Goal: Use online tool/utility: Utilize a website feature to perform a specific function

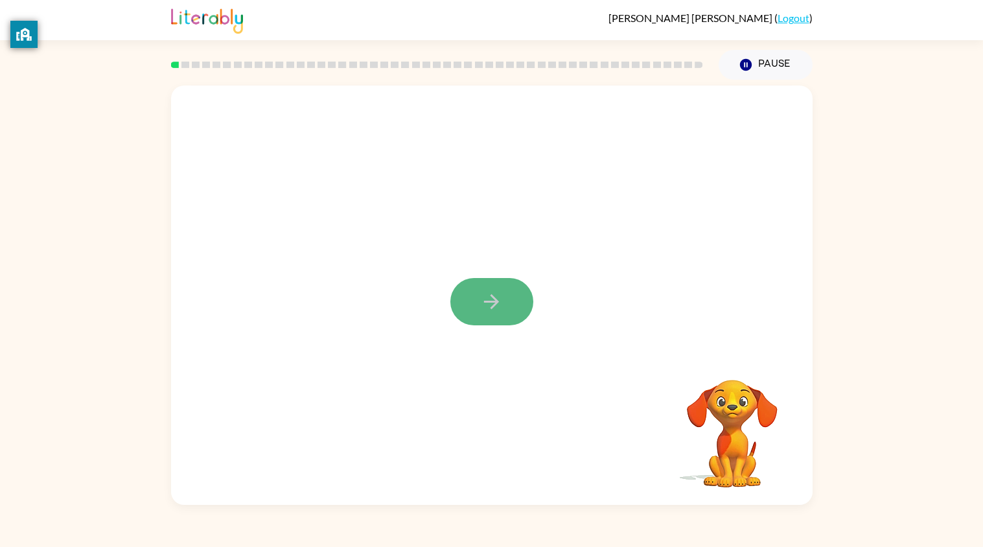
click at [497, 306] on icon "button" at bounding box center [491, 301] width 23 height 23
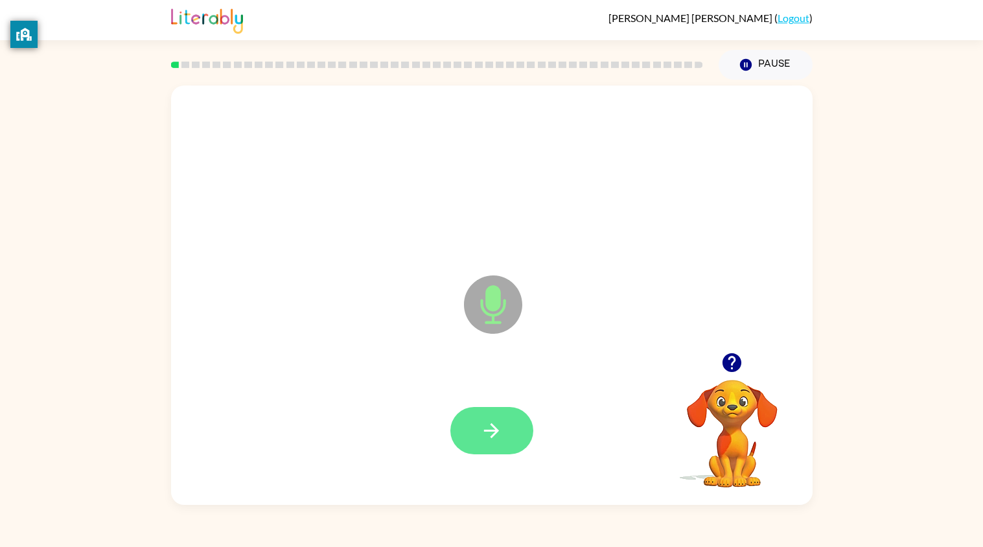
click at [486, 433] on icon "button" at bounding box center [491, 430] width 23 height 23
click at [505, 435] on button "button" at bounding box center [491, 430] width 83 height 47
click at [500, 428] on icon "button" at bounding box center [491, 430] width 23 height 23
click at [502, 431] on icon "button" at bounding box center [491, 430] width 23 height 23
click at [493, 421] on icon "button" at bounding box center [491, 430] width 23 height 23
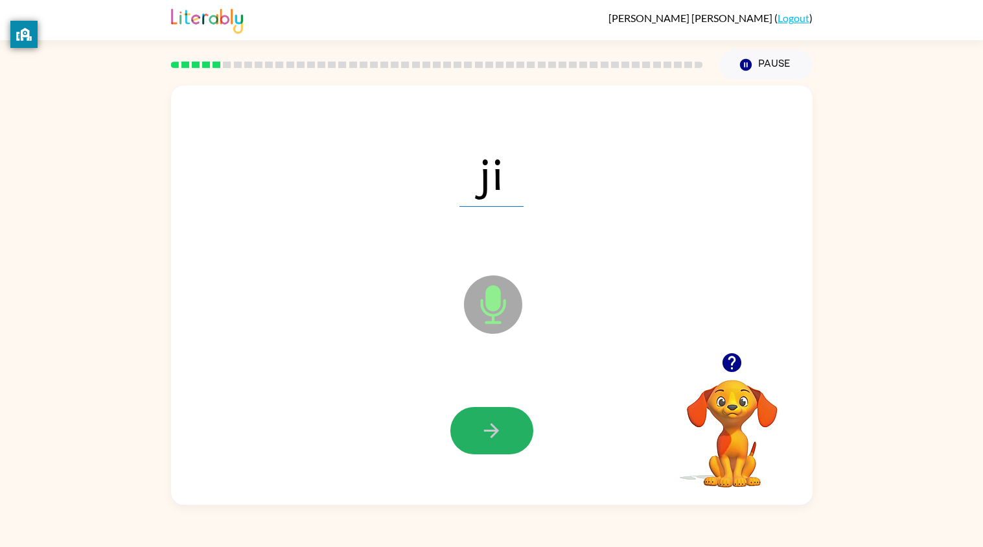
click at [495, 420] on icon "button" at bounding box center [491, 430] width 23 height 23
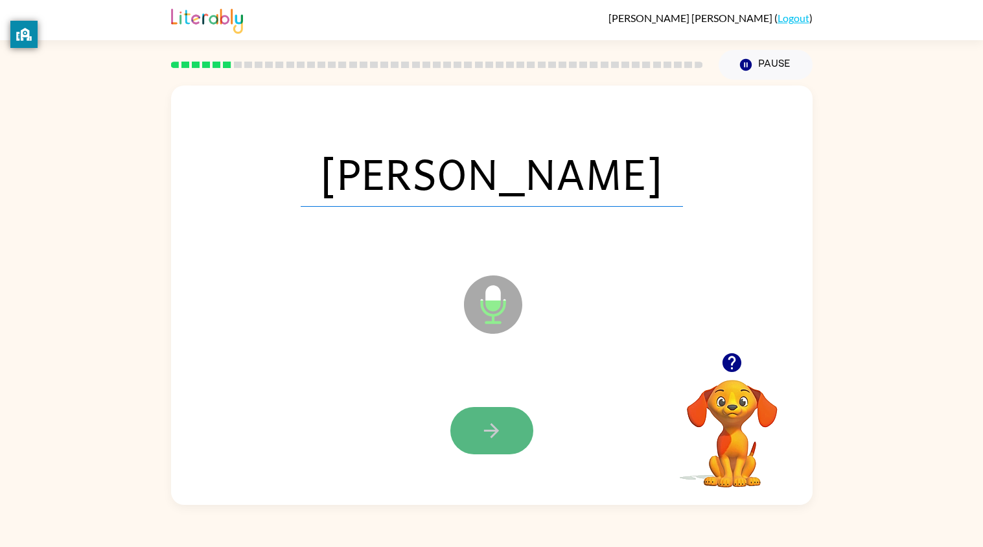
click at [495, 422] on icon "button" at bounding box center [491, 430] width 23 height 23
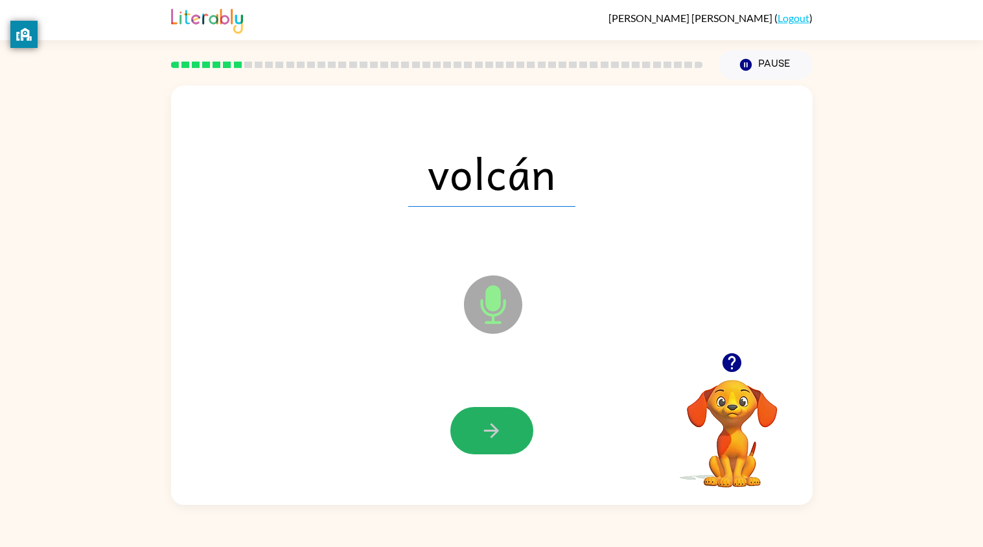
click at [492, 420] on icon "button" at bounding box center [491, 430] width 23 height 23
click at [494, 419] on icon "button" at bounding box center [491, 430] width 23 height 23
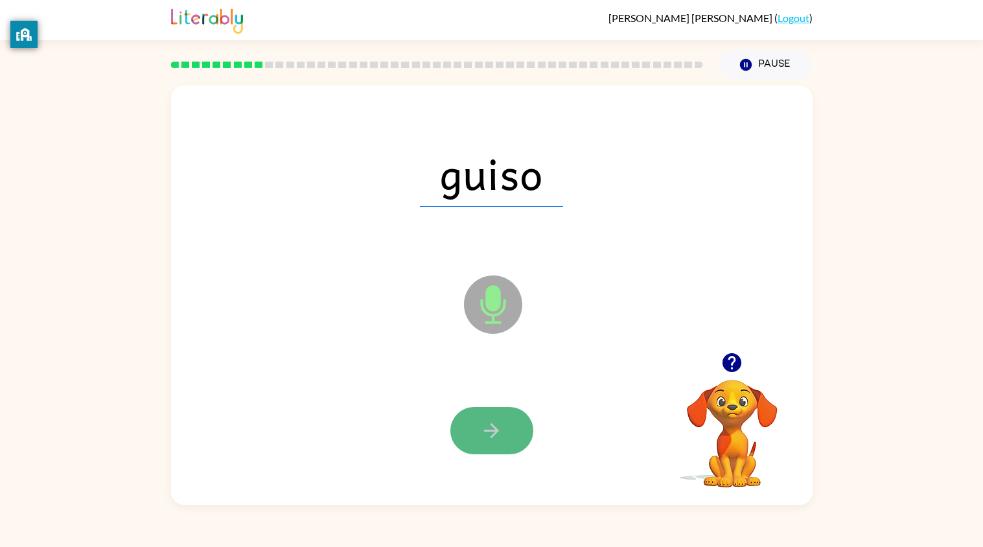
click at [498, 409] on button "button" at bounding box center [491, 430] width 83 height 47
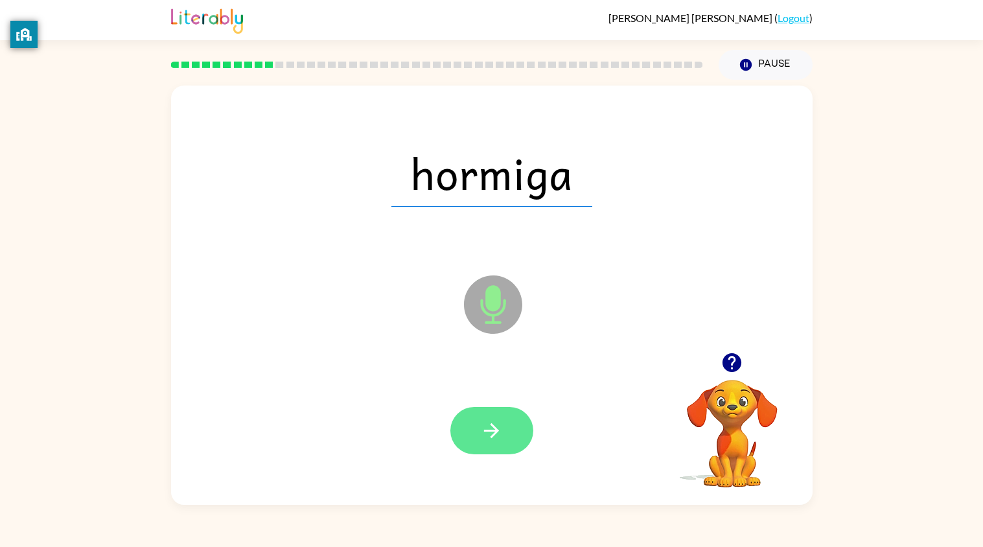
click at [493, 413] on button "button" at bounding box center [491, 430] width 83 height 47
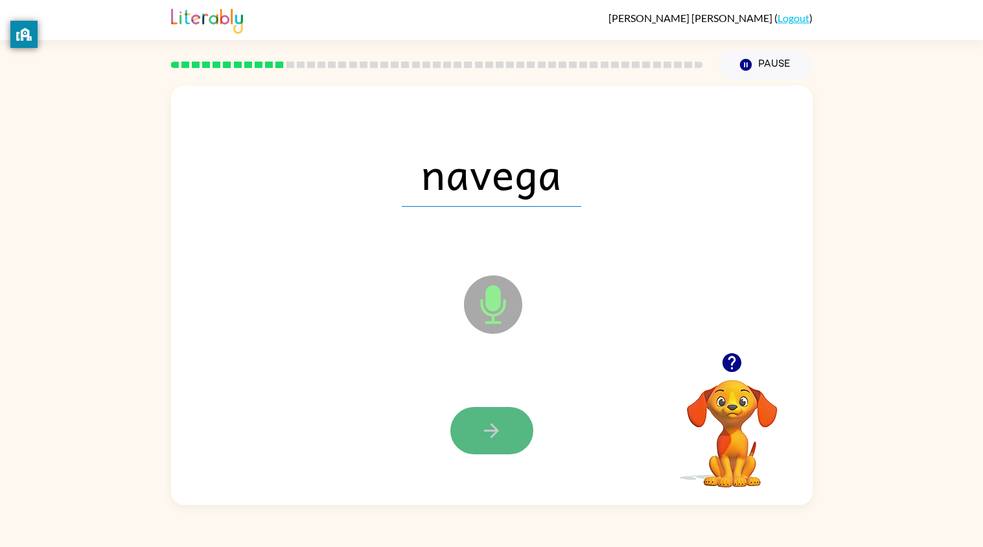
click at [499, 440] on icon "button" at bounding box center [491, 430] width 23 height 23
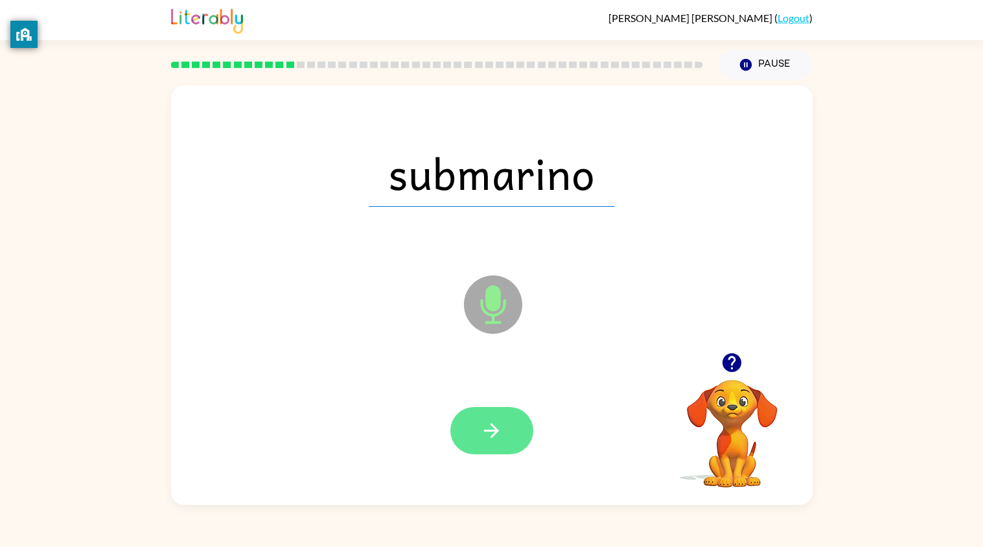
click at [496, 432] on icon "button" at bounding box center [491, 430] width 15 height 15
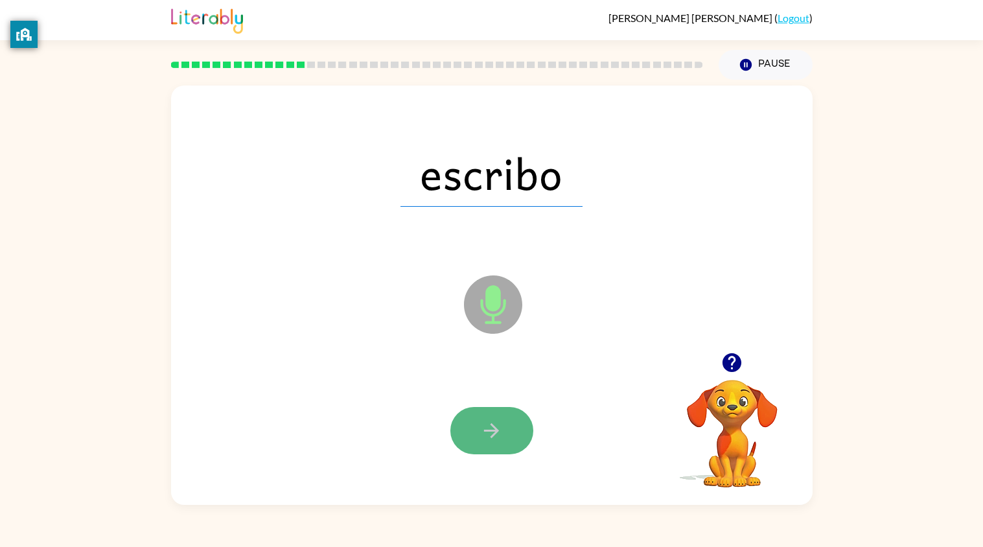
click at [479, 428] on button "button" at bounding box center [491, 430] width 83 height 47
click at [492, 416] on button "button" at bounding box center [491, 430] width 83 height 47
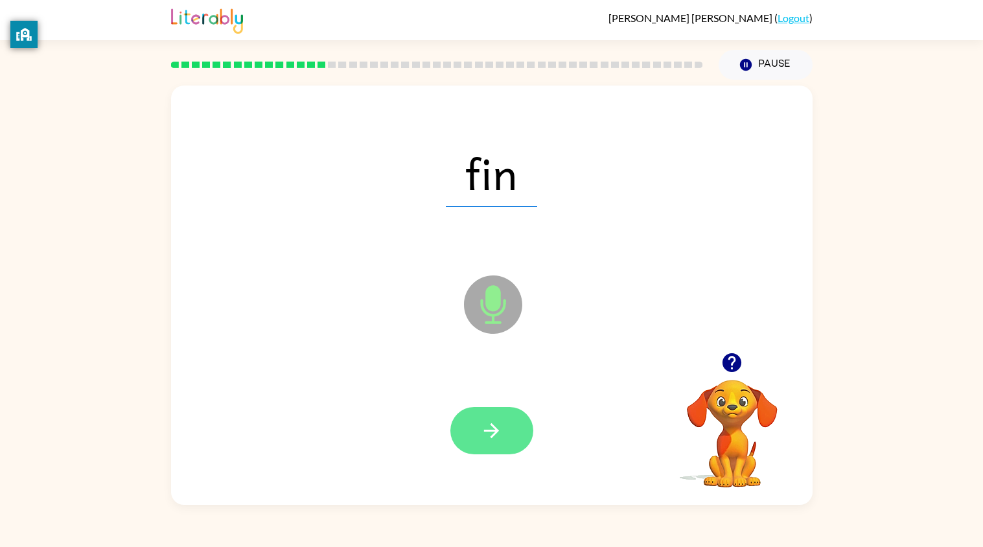
click at [490, 421] on icon "button" at bounding box center [491, 430] width 23 height 23
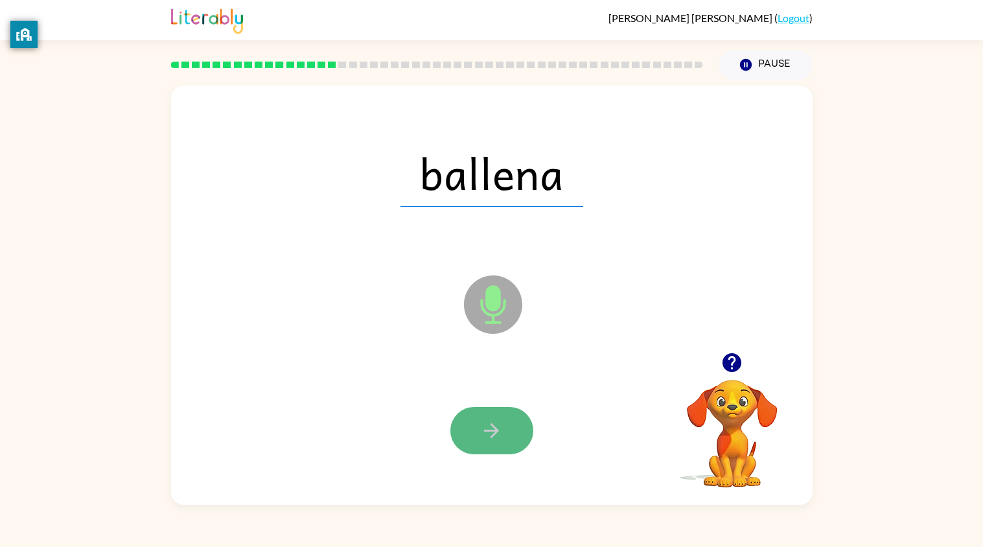
click at [480, 433] on icon "button" at bounding box center [491, 430] width 23 height 23
click at [480, 433] on div at bounding box center [491, 430] width 83 height 47
click at [484, 411] on button "button" at bounding box center [491, 430] width 83 height 47
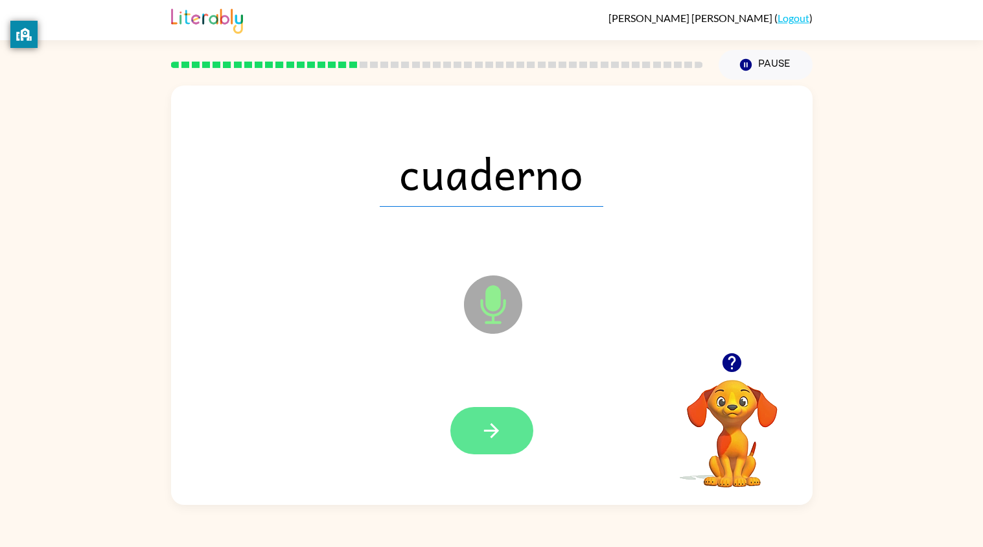
click at [499, 424] on icon "button" at bounding box center [491, 430] width 23 height 23
click at [500, 431] on icon "button" at bounding box center [491, 430] width 23 height 23
click at [500, 432] on icon "button" at bounding box center [491, 430] width 23 height 23
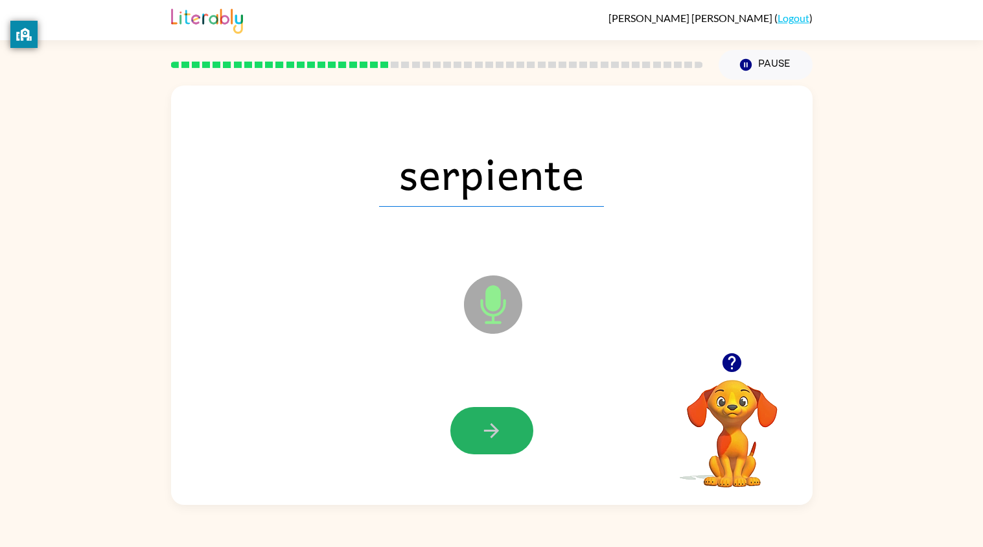
click at [498, 428] on icon "button" at bounding box center [491, 430] width 23 height 23
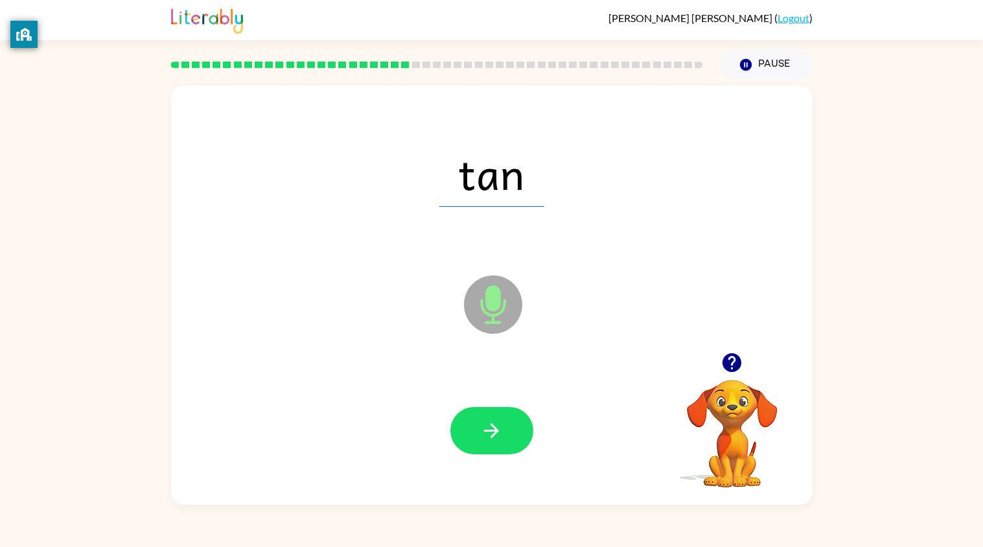
click at [498, 428] on icon "button" at bounding box center [491, 430] width 23 height 23
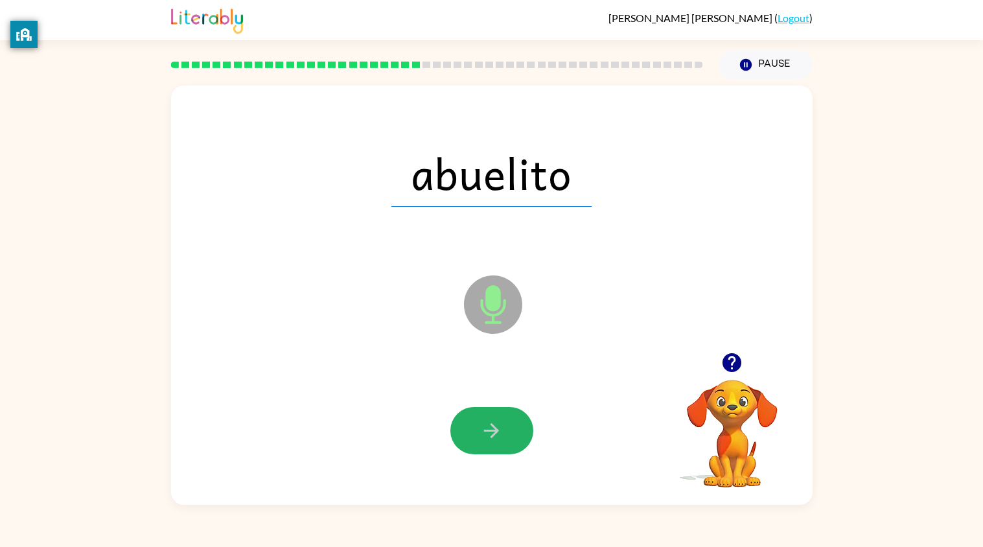
click at [498, 428] on icon "button" at bounding box center [491, 430] width 23 height 23
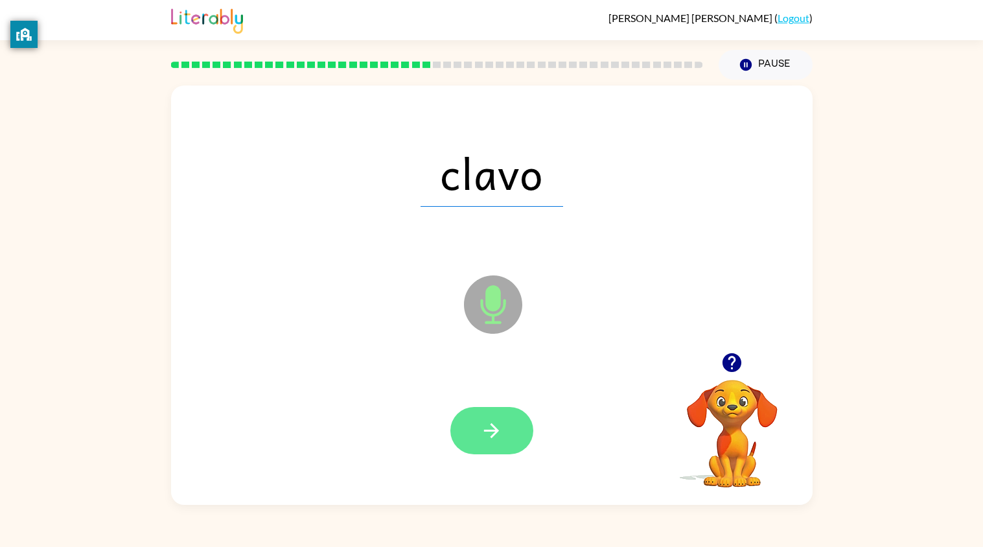
click at [468, 438] on button "button" at bounding box center [491, 430] width 83 height 47
click at [492, 430] on icon "button" at bounding box center [491, 430] width 23 height 23
click at [495, 426] on icon "button" at bounding box center [491, 430] width 23 height 23
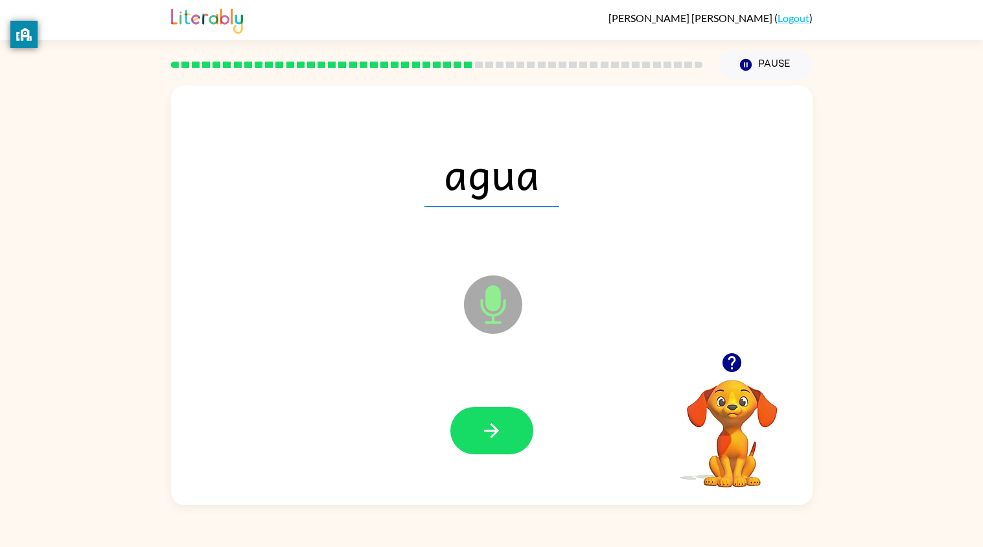
click at [495, 426] on icon "button" at bounding box center [491, 430] width 23 height 23
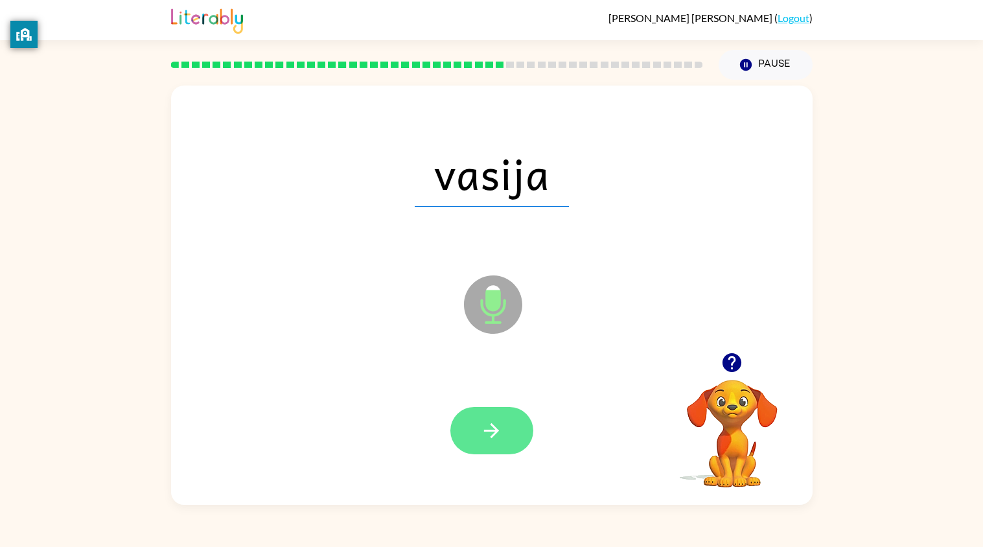
click at [496, 424] on icon "button" at bounding box center [491, 430] width 23 height 23
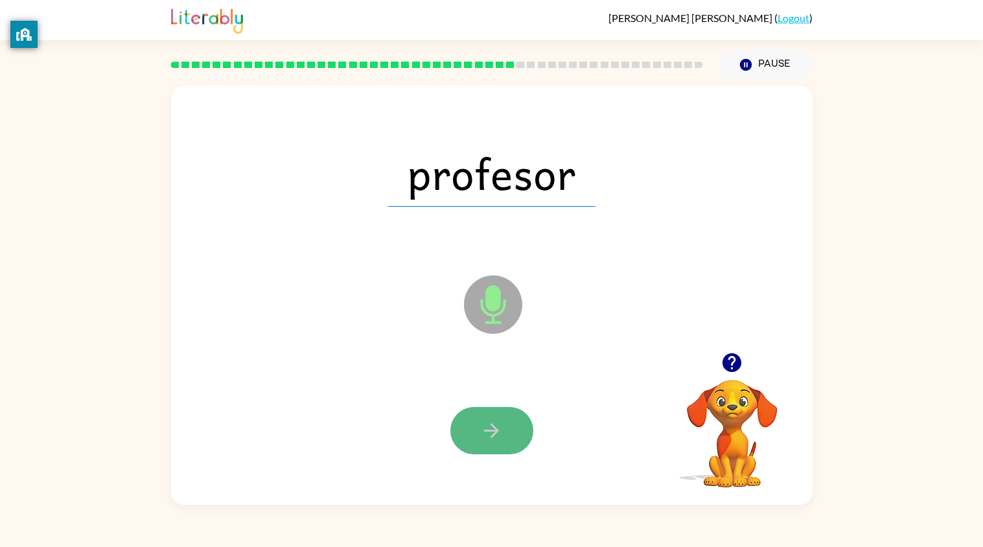
click at [488, 440] on icon "button" at bounding box center [491, 430] width 23 height 23
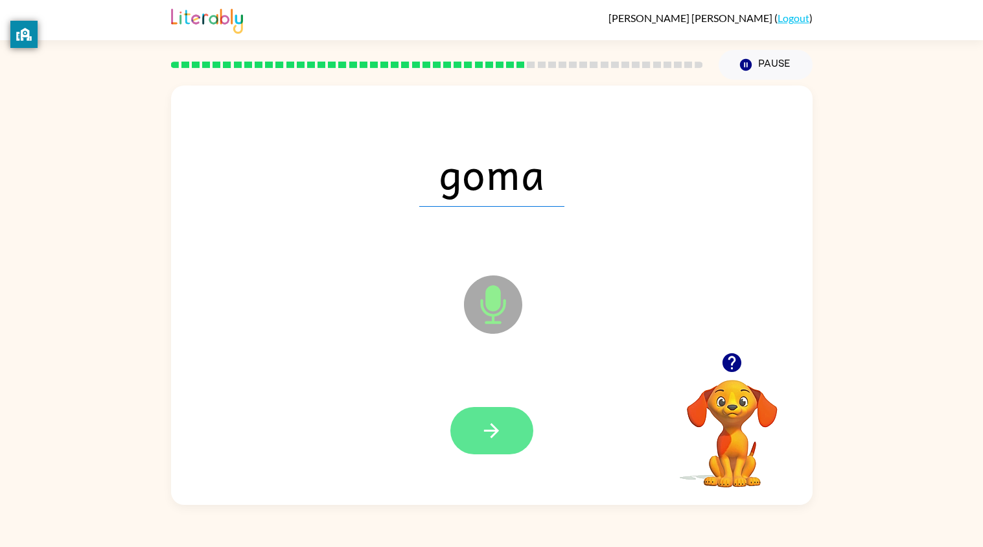
click at [495, 437] on icon "button" at bounding box center [491, 430] width 23 height 23
click at [498, 445] on button "button" at bounding box center [491, 430] width 83 height 47
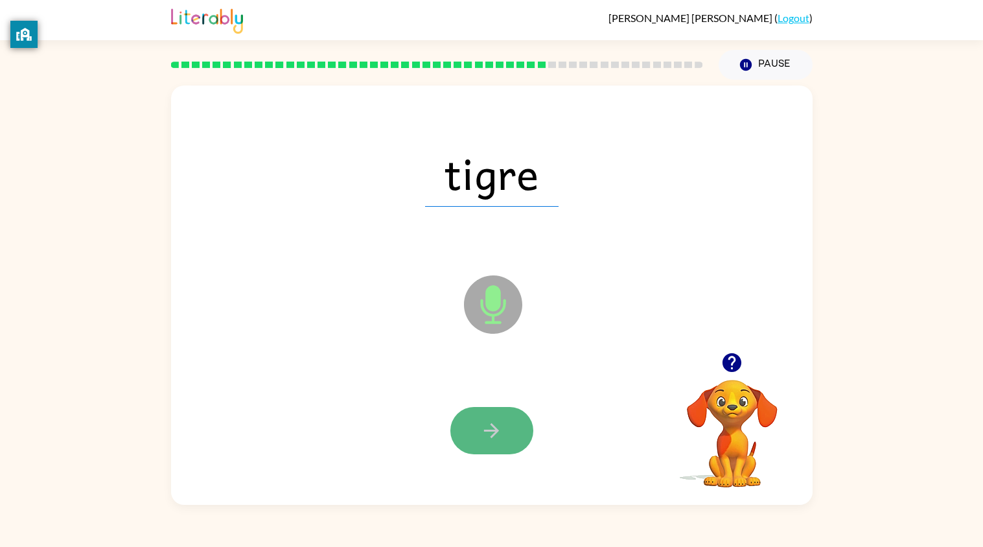
click at [500, 446] on button "button" at bounding box center [491, 430] width 83 height 47
click at [500, 422] on icon "button" at bounding box center [491, 430] width 23 height 23
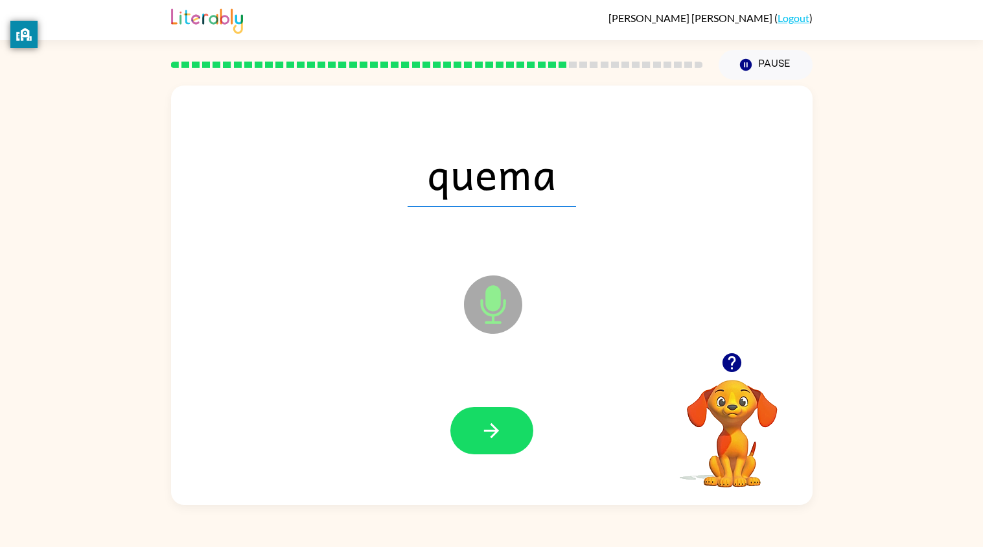
click at [499, 434] on icon "button" at bounding box center [491, 430] width 23 height 23
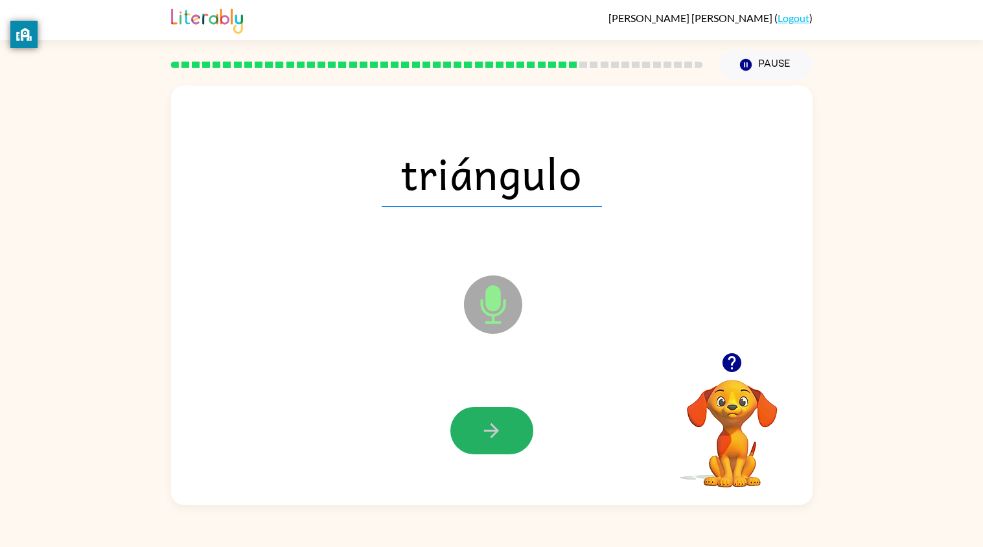
click at [499, 434] on icon "button" at bounding box center [491, 430] width 23 height 23
click at [483, 439] on icon "button" at bounding box center [491, 430] width 23 height 23
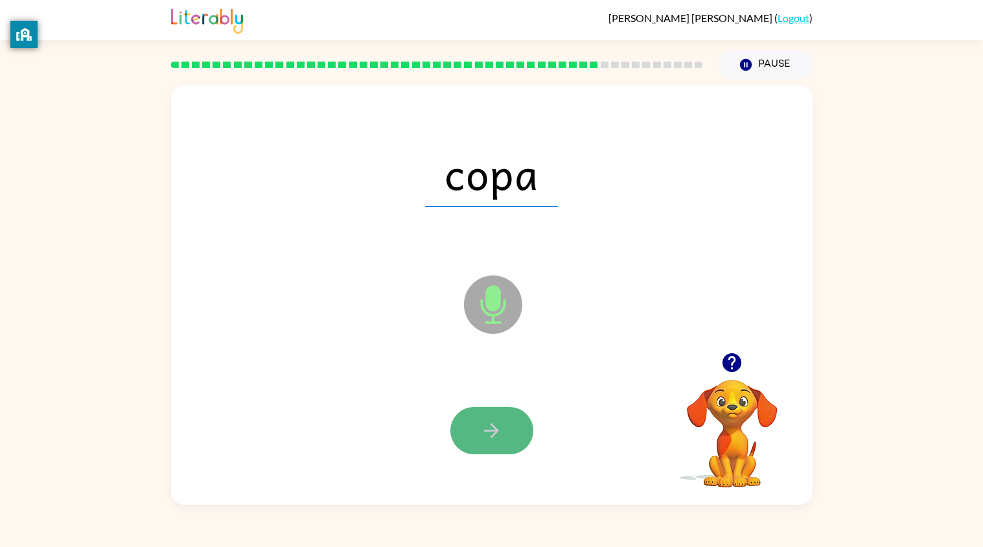
click at [483, 440] on icon "button" at bounding box center [491, 430] width 23 height 23
click at [487, 436] on icon "button" at bounding box center [491, 430] width 23 height 23
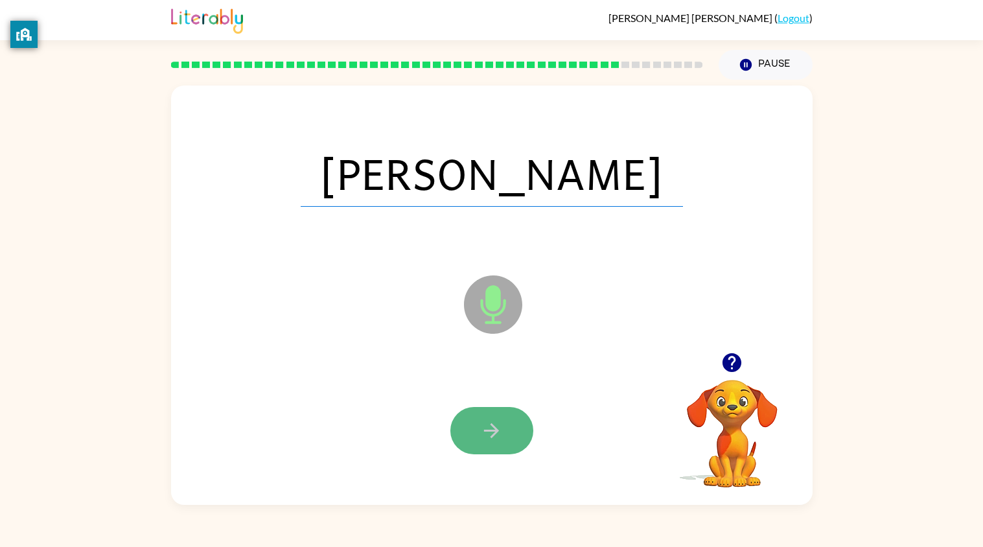
click at [496, 425] on icon "button" at bounding box center [491, 430] width 23 height 23
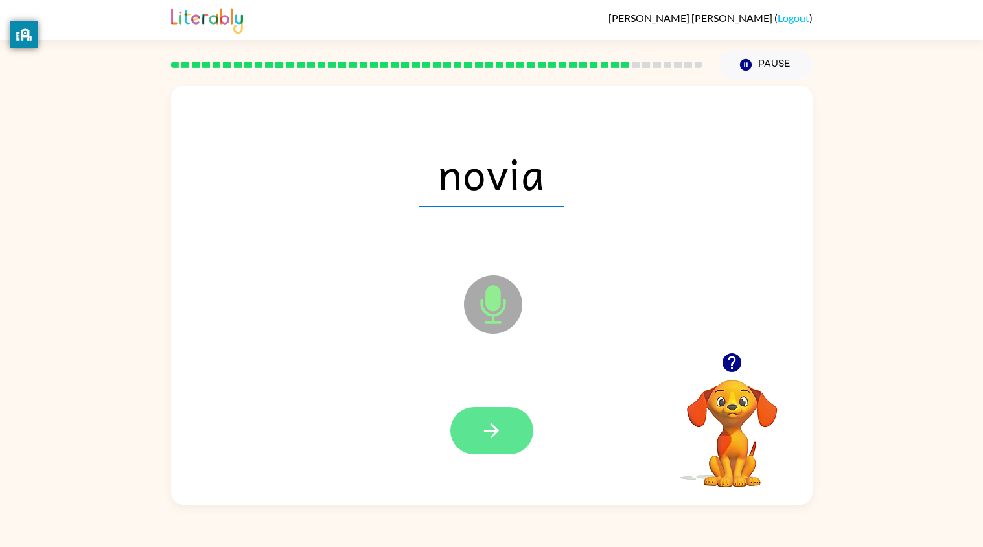
click at [494, 427] on icon "button" at bounding box center [491, 430] width 15 height 15
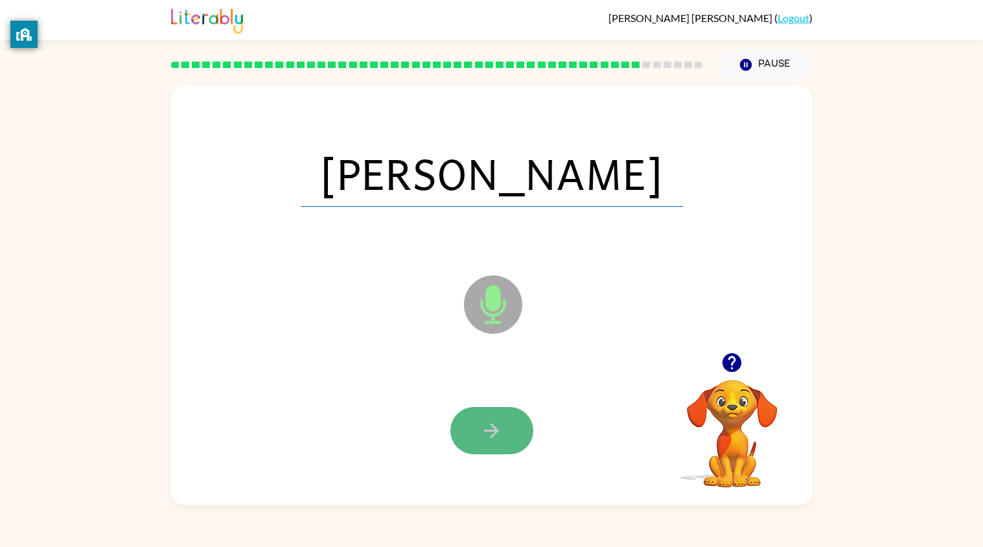
click at [494, 428] on icon "button" at bounding box center [491, 430] width 15 height 15
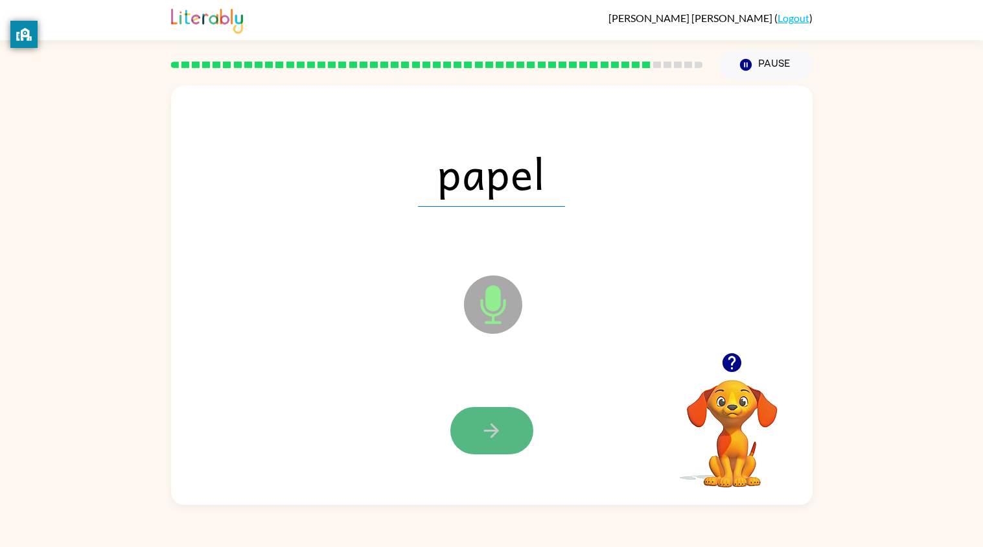
click at [494, 435] on icon "button" at bounding box center [491, 430] width 23 height 23
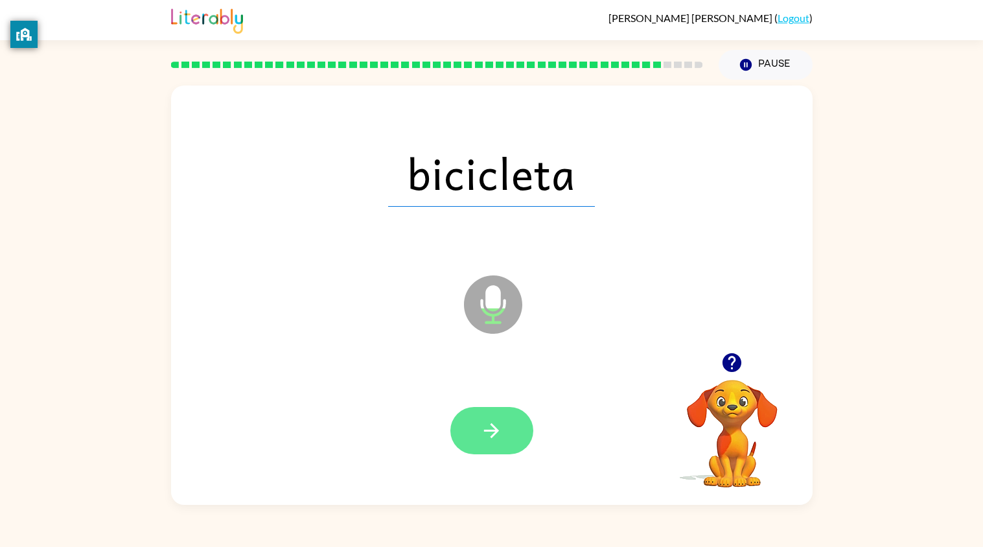
click at [490, 430] on icon "button" at bounding box center [491, 430] width 15 height 15
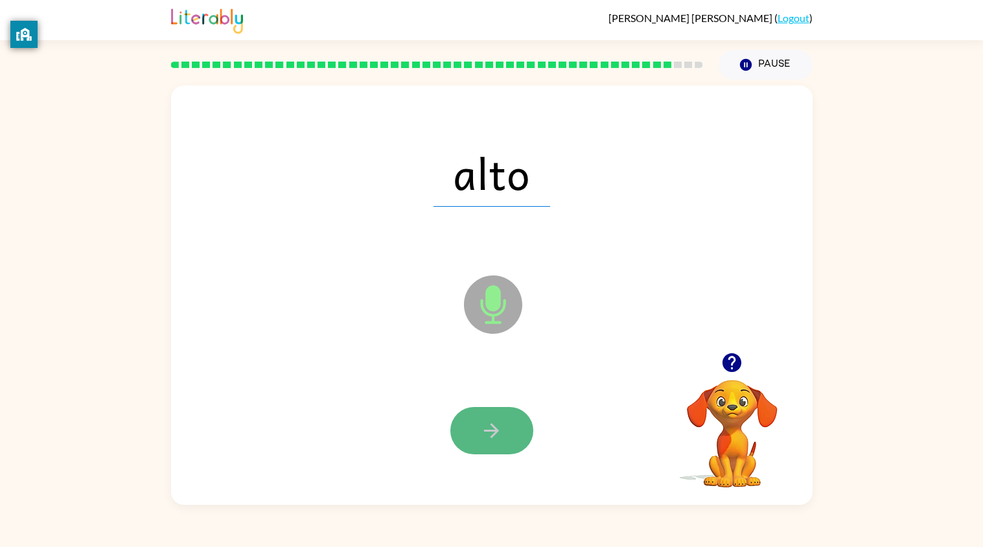
click at [500, 428] on icon "button" at bounding box center [491, 430] width 23 height 23
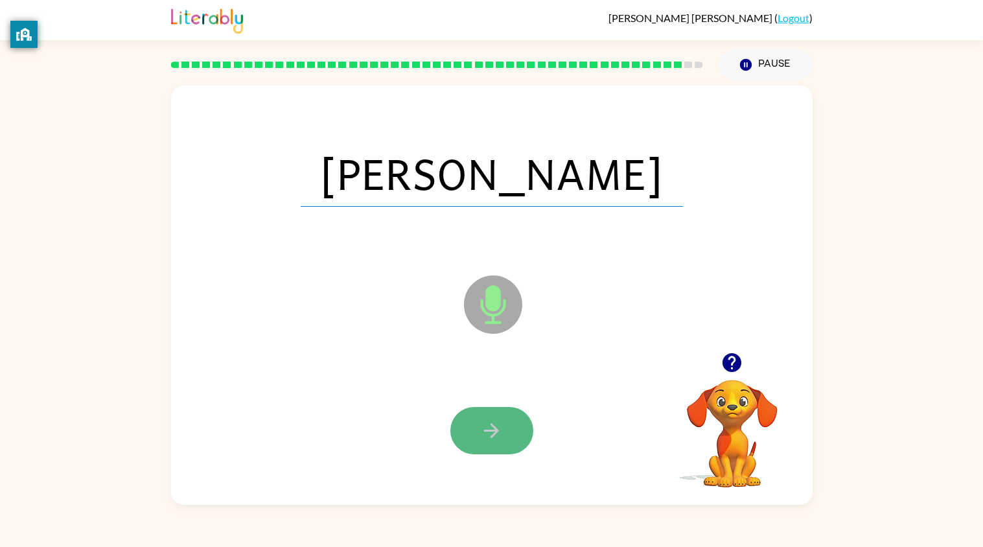
click at [498, 426] on icon "button" at bounding box center [491, 430] width 23 height 23
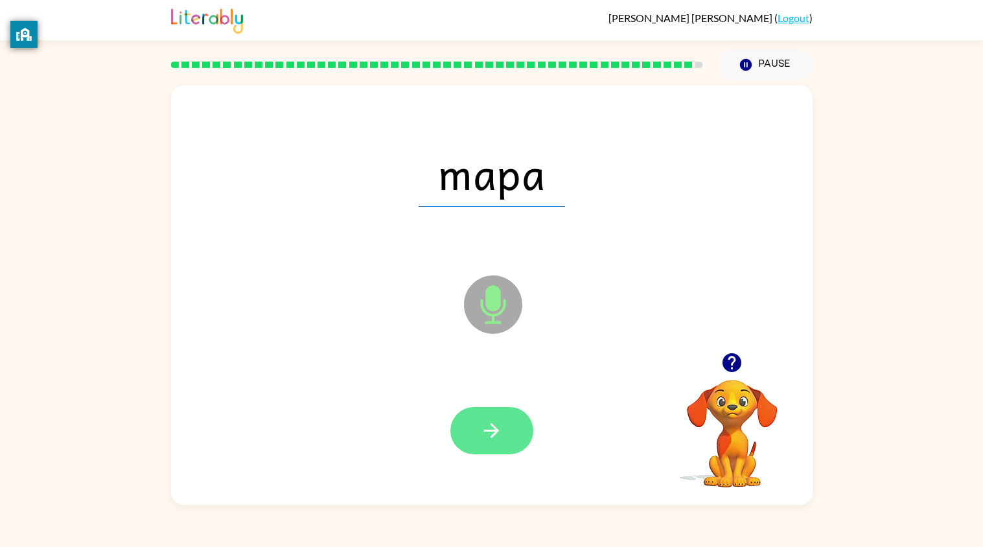
click at [500, 427] on icon "button" at bounding box center [491, 430] width 23 height 23
